Goal: Task Accomplishment & Management: Use online tool/utility

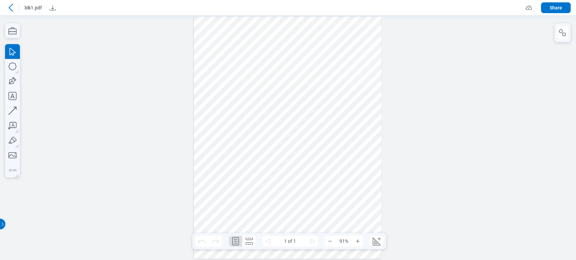
click at [13, 10] on icon at bounding box center [11, 8] width 8 height 8
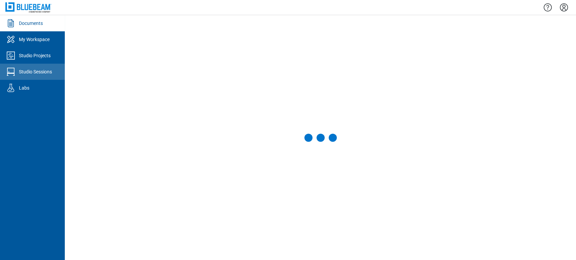
click at [37, 70] on div "Studio Sessions" at bounding box center [35, 71] width 33 height 7
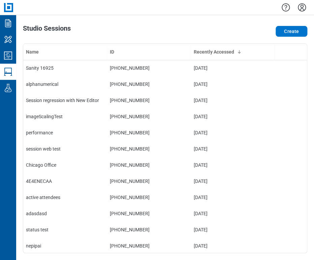
click at [240, 10] on div at bounding box center [165, 7] width 298 height 15
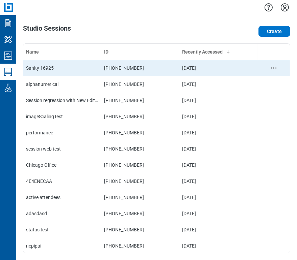
click at [34, 75] on td "Sanity 16925" at bounding box center [62, 68] width 78 height 16
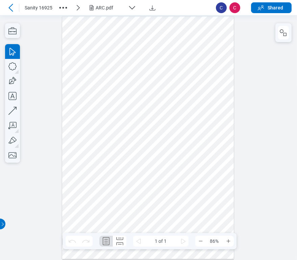
click at [97, 10] on div "ARC.pdf" at bounding box center [110, 7] width 30 height 7
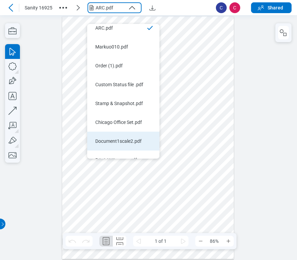
scroll to position [16, 0]
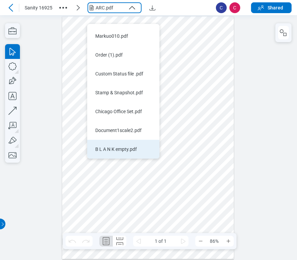
click at [136, 146] on div "B L A N K empty.pdf" at bounding box center [119, 149] width 48 height 7
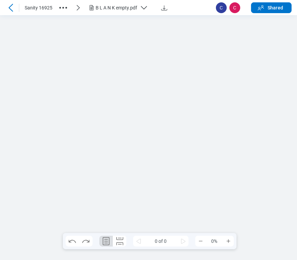
scroll to position [0, 0]
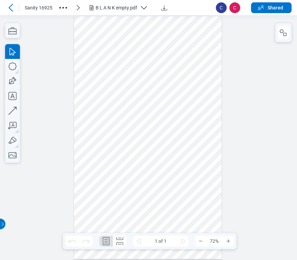
click at [121, 6] on div "B L A N K empty.pdf" at bounding box center [115, 7] width 41 height 7
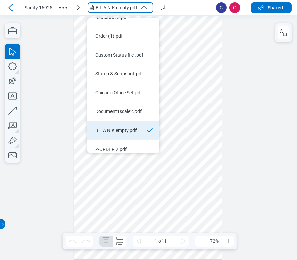
scroll to position [35, 0]
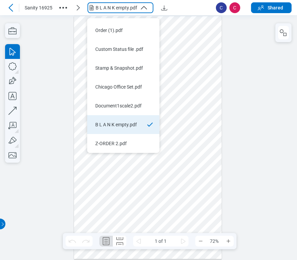
click at [131, 140] on div "Z-ORDER 2.pdf" at bounding box center [119, 143] width 48 height 7
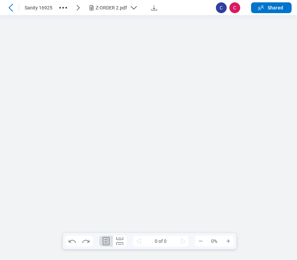
scroll to position [0, 0]
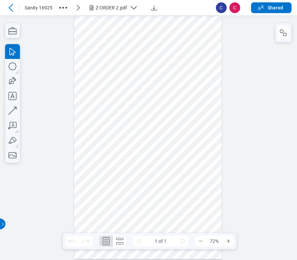
click at [4, 7] on header "Sanity 16925 Z-ORDER 2.pdf C C Shared" at bounding box center [148, 7] width 297 height 15
click at [13, 9] on icon at bounding box center [11, 8] width 8 height 8
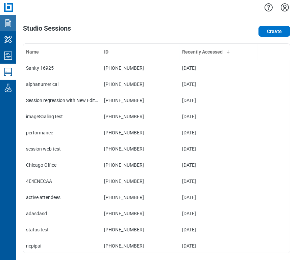
click at [4, 23] on icon "Documents" at bounding box center [8, 23] width 11 height 11
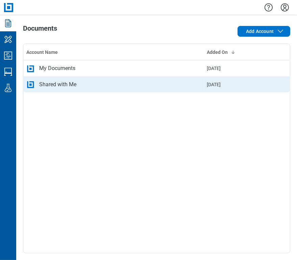
click at [59, 83] on div "Shared with Me" at bounding box center [57, 85] width 37 height 8
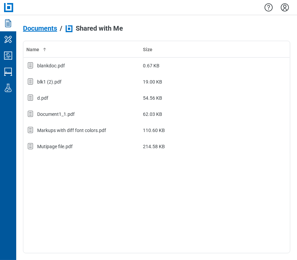
click at [43, 28] on span "Documents" at bounding box center [40, 28] width 34 height 7
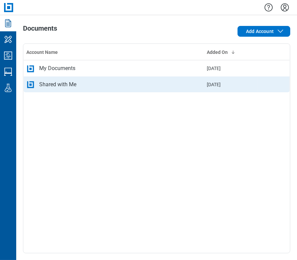
click at [56, 84] on div "Shared with Me" at bounding box center [57, 85] width 37 height 8
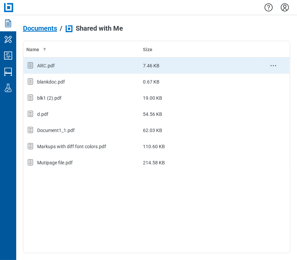
click at [63, 67] on div "ARC.pdf" at bounding box center [81, 65] width 111 height 9
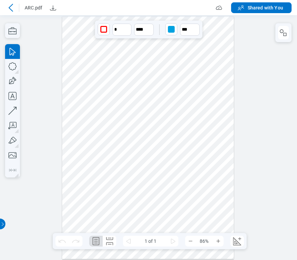
drag, startPoint x: 126, startPoint y: 122, endPoint x: 132, endPoint y: 125, distance: 6.6
click at [132, 125] on div at bounding box center [148, 138] width 172 height 243
click at [175, 141] on div at bounding box center [148, 138] width 172 height 243
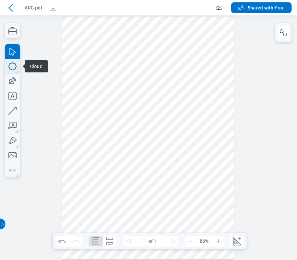
click at [7, 64] on icon "button" at bounding box center [12, 66] width 15 height 15
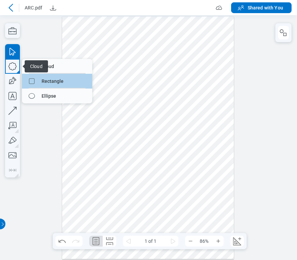
drag, startPoint x: 59, startPoint y: 79, endPoint x: 63, endPoint y: 80, distance: 3.5
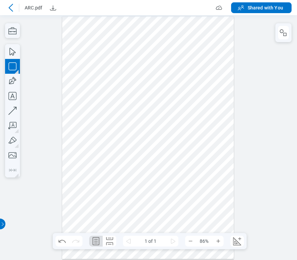
drag, startPoint x: 192, startPoint y: 163, endPoint x: 178, endPoint y: 187, distance: 27.9
click at [178, 187] on div at bounding box center [148, 138] width 172 height 243
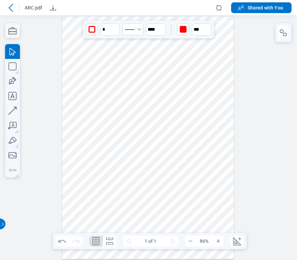
drag, startPoint x: 195, startPoint y: 175, endPoint x: 86, endPoint y: 174, distance: 108.3
click at [86, 174] on div at bounding box center [148, 138] width 172 height 243
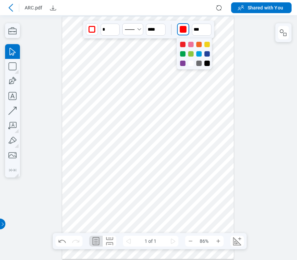
click at [179, 32] on div "button" at bounding box center [182, 29] width 11 height 11
click at [180, 63] on div at bounding box center [182, 63] width 5 height 5
click at [197, 27] on input "**" at bounding box center [202, 30] width 20 height 12
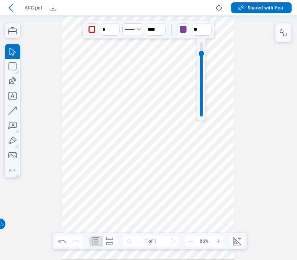
click at [200, 53] on div at bounding box center [201, 80] width 3 height 74
type input "***"
click at [15, 69] on icon "button" at bounding box center [12, 66] width 15 height 15
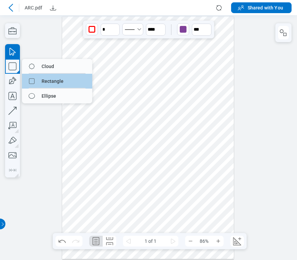
drag, startPoint x: 84, startPoint y: 84, endPoint x: 103, endPoint y: 135, distance: 53.7
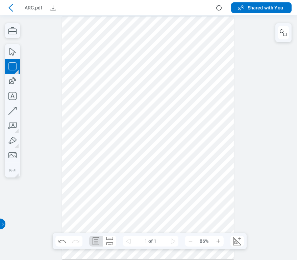
drag, startPoint x: 109, startPoint y: 174, endPoint x: 145, endPoint y: 197, distance: 43.2
click at [145, 197] on div at bounding box center [148, 138] width 172 height 243
click at [136, 183] on div at bounding box center [148, 138] width 172 height 243
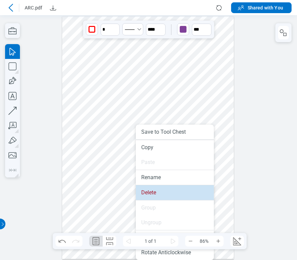
click at [146, 196] on li "Delete" at bounding box center [175, 193] width 78 height 15
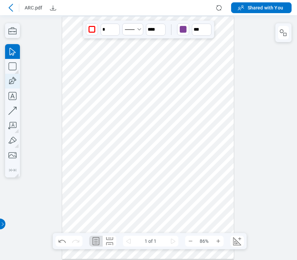
click at [16, 84] on icon "button" at bounding box center [12, 81] width 15 height 15
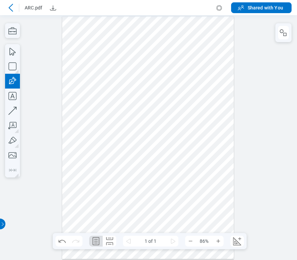
drag, startPoint x: 93, startPoint y: 167, endPoint x: 134, endPoint y: 199, distance: 51.7
click at [134, 199] on div at bounding box center [148, 138] width 172 height 243
click at [142, 210] on div at bounding box center [148, 138] width 172 height 243
click at [118, 189] on div at bounding box center [148, 138] width 172 height 243
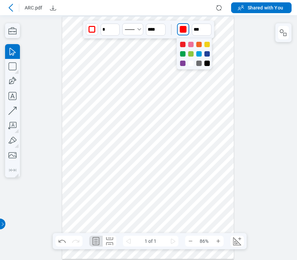
drag, startPoint x: 181, startPoint y: 28, endPoint x: 196, endPoint y: 49, distance: 24.9
click at [182, 28] on div "button" at bounding box center [182, 29] width 7 height 7
click at [208, 65] on div at bounding box center [206, 63] width 5 height 5
click at [206, 43] on div at bounding box center [206, 44] width 5 height 5
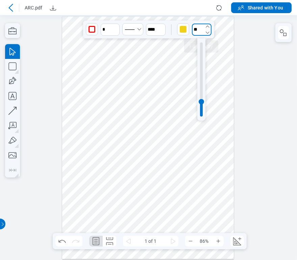
click at [199, 26] on input "**" at bounding box center [202, 30] width 20 height 12
type input "**"
click at [201, 50] on div at bounding box center [201, 80] width 3 height 74
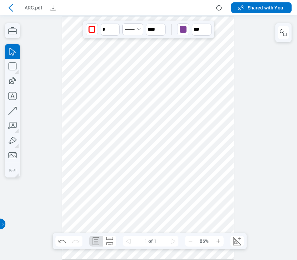
drag, startPoint x: 93, startPoint y: 165, endPoint x: 90, endPoint y: 161, distance: 5.3
click at [90, 161] on div at bounding box center [148, 138] width 172 height 243
drag, startPoint x: 104, startPoint y: 151, endPoint x: 113, endPoint y: 147, distance: 9.1
click at [113, 147] on div at bounding box center [148, 138] width 172 height 243
click at [11, 68] on icon "button" at bounding box center [12, 66] width 15 height 15
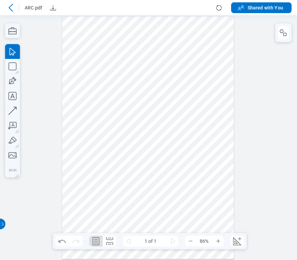
click at [92, 65] on div at bounding box center [148, 138] width 172 height 243
click at [8, 71] on icon "button" at bounding box center [12, 66] width 15 height 15
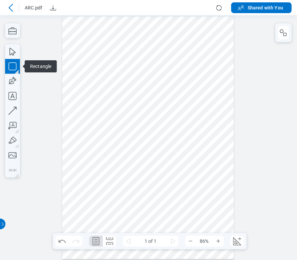
click at [14, 67] on icon "button" at bounding box center [12, 66] width 15 height 15
drag, startPoint x: 128, startPoint y: 190, endPoint x: 189, endPoint y: 228, distance: 72.2
click at [189, 228] on div at bounding box center [148, 138] width 172 height 243
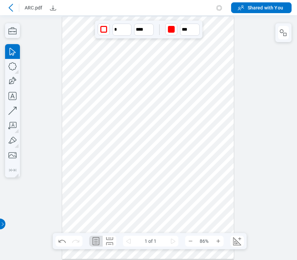
click at [172, 210] on div at bounding box center [148, 138] width 172 height 243
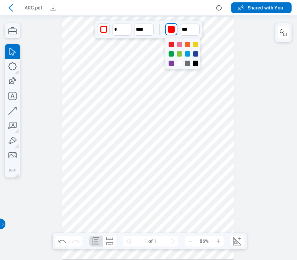
click at [173, 26] on div "button" at bounding box center [171, 29] width 7 height 7
click at [177, 54] on div at bounding box center [178, 53] width 5 height 5
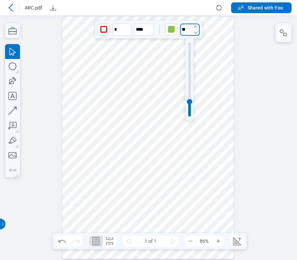
click at [186, 30] on input "**" at bounding box center [190, 30] width 20 height 12
type input "**"
click at [190, 49] on div at bounding box center [189, 80] width 3 height 74
click at [207, 182] on div at bounding box center [148, 138] width 172 height 243
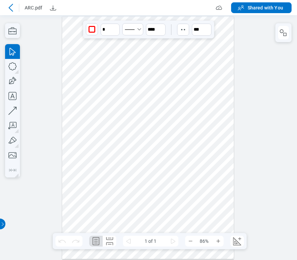
click at [121, 108] on div at bounding box center [148, 138] width 172 height 243
click at [162, 158] on div at bounding box center [148, 138] width 172 height 243
click at [15, 93] on icon "button" at bounding box center [12, 96] width 15 height 15
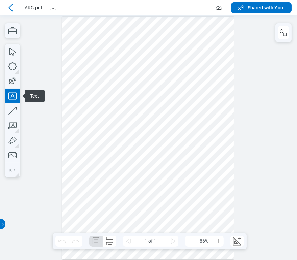
click at [81, 160] on div at bounding box center [148, 138] width 172 height 243
click at [115, 150] on div at bounding box center [101, 151] width 39 height 5
drag, startPoint x: 115, startPoint y: 150, endPoint x: 100, endPoint y: 161, distance: 18.8
click at [100, 161] on div "**" at bounding box center [101, 162] width 39 height 5
click at [89, 172] on div "*" at bounding box center [101, 173] width 39 height 5
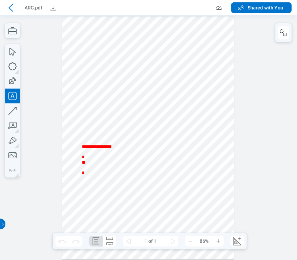
click at [103, 190] on div at bounding box center [148, 138] width 172 height 243
click at [98, 172] on div at bounding box center [148, 138] width 172 height 243
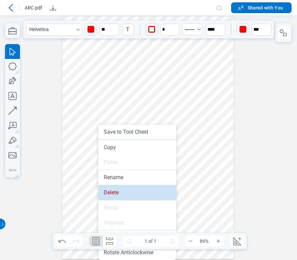
drag, startPoint x: 123, startPoint y: 187, endPoint x: 123, endPoint y: 172, distance: 14.8
click at [123, 187] on li "Delete" at bounding box center [137, 193] width 78 height 15
